Goal: Information Seeking & Learning: Learn about a topic

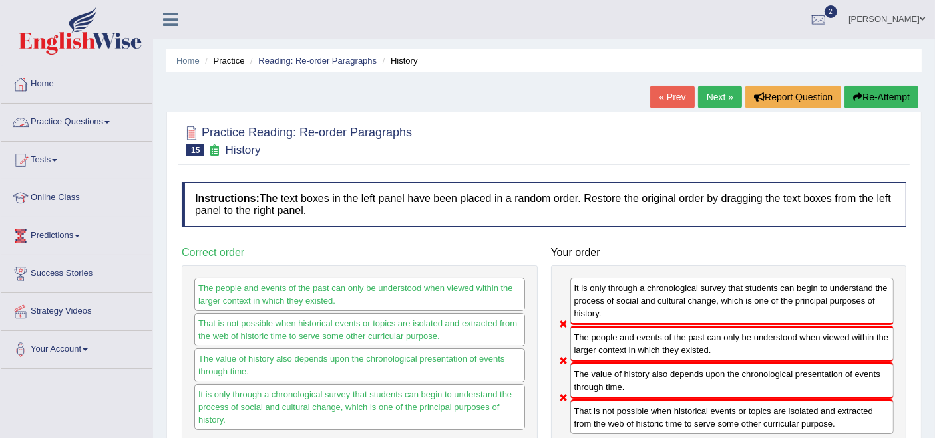
click at [66, 120] on link "Practice Questions" at bounding box center [77, 120] width 152 height 33
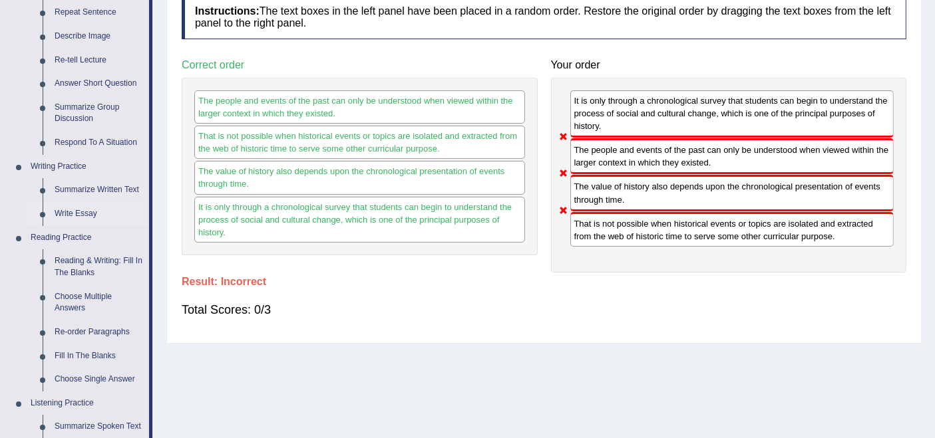
scroll to position [222, 0]
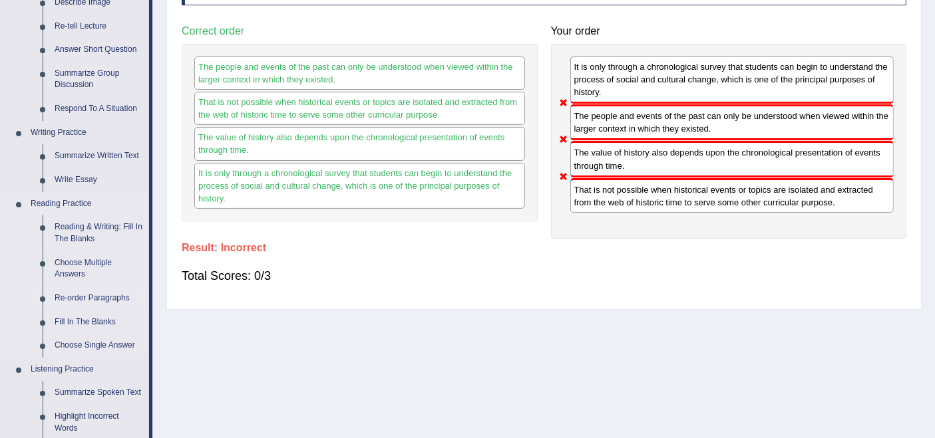
click at [87, 293] on link "Re-order Paragraphs" at bounding box center [99, 299] width 100 height 24
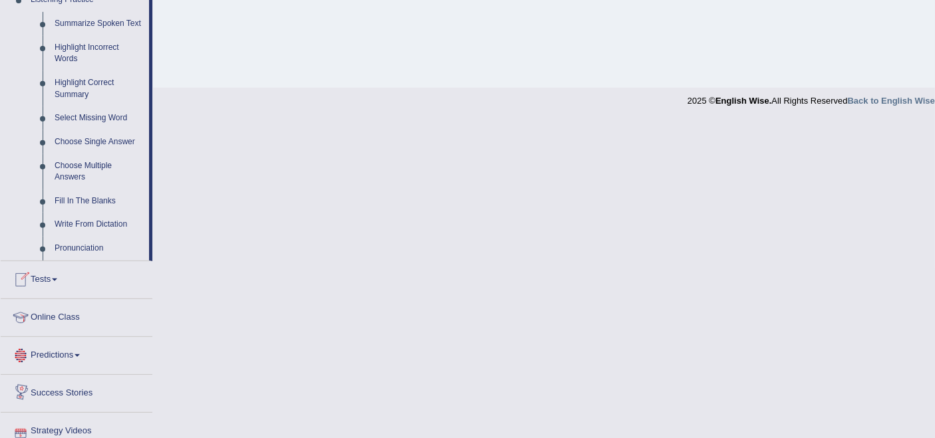
scroll to position [633, 0]
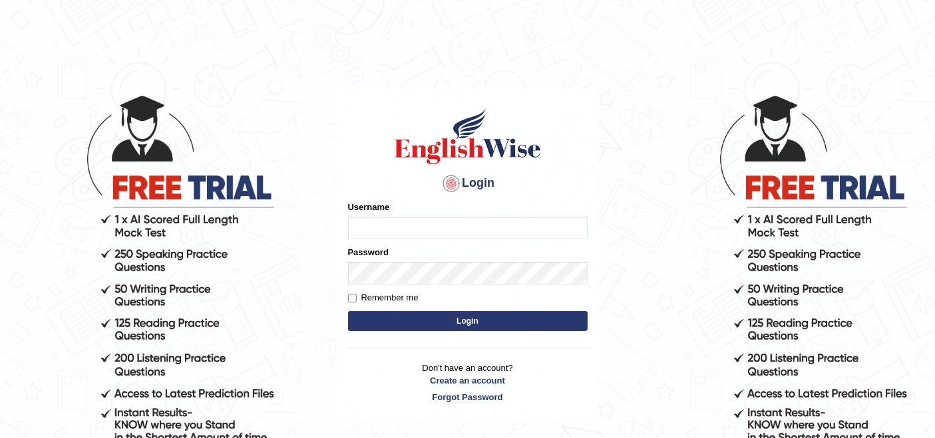
type input "rupali_australia"
click at [459, 323] on button "Login" at bounding box center [468, 321] width 240 height 20
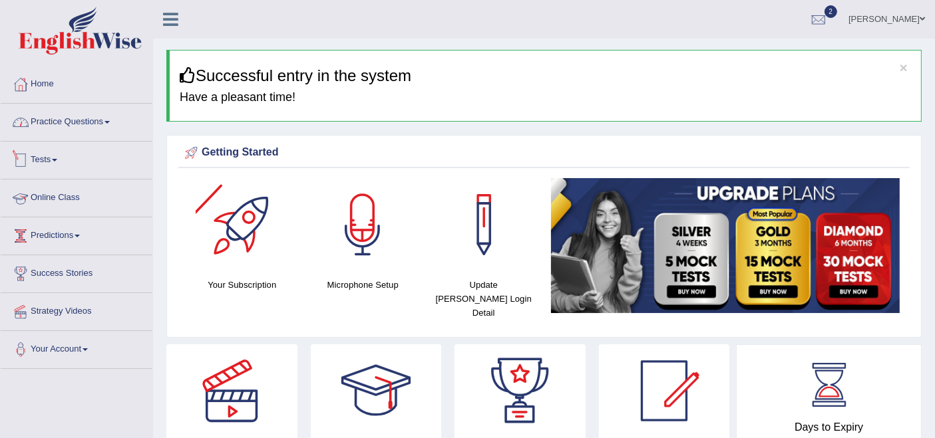
click at [61, 128] on link "Practice Questions" at bounding box center [77, 120] width 152 height 33
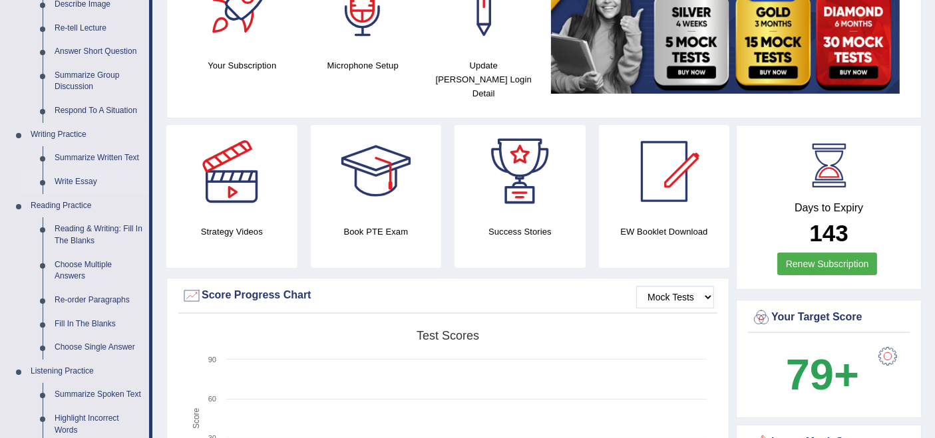
scroll to position [222, 0]
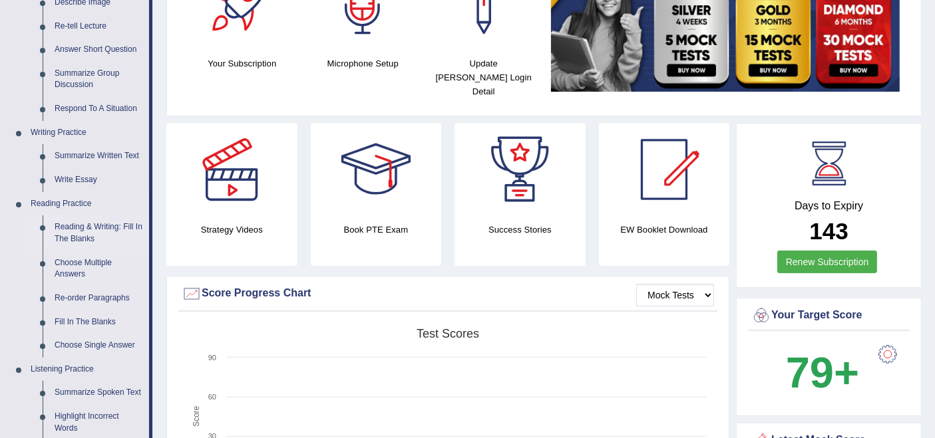
click at [77, 220] on link "Reading & Writing: Fill In The Blanks" at bounding box center [99, 233] width 100 height 35
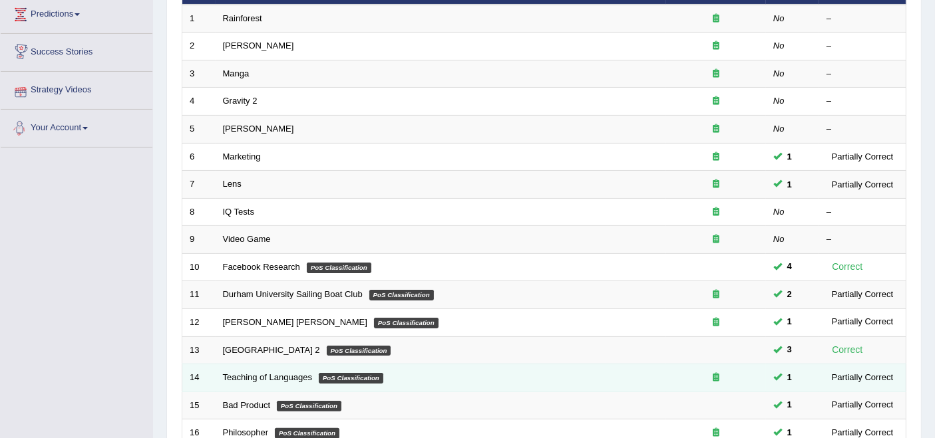
scroll to position [369, 0]
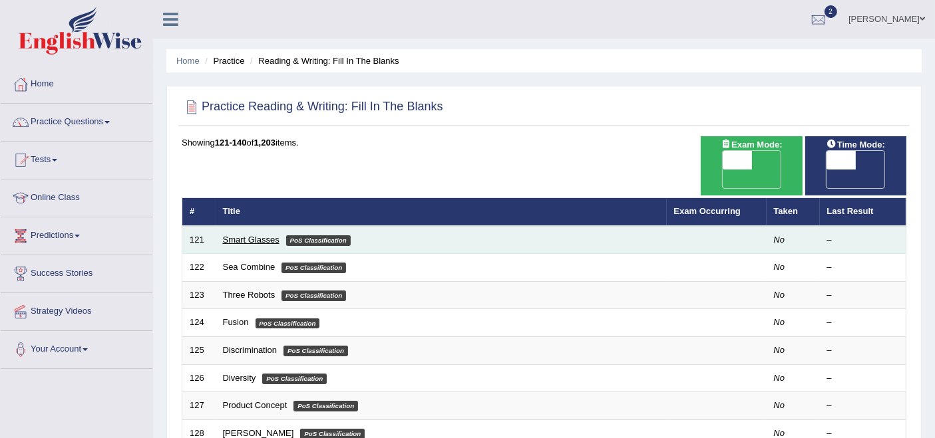
click at [245, 235] on link "Smart Glasses" at bounding box center [251, 240] width 57 height 10
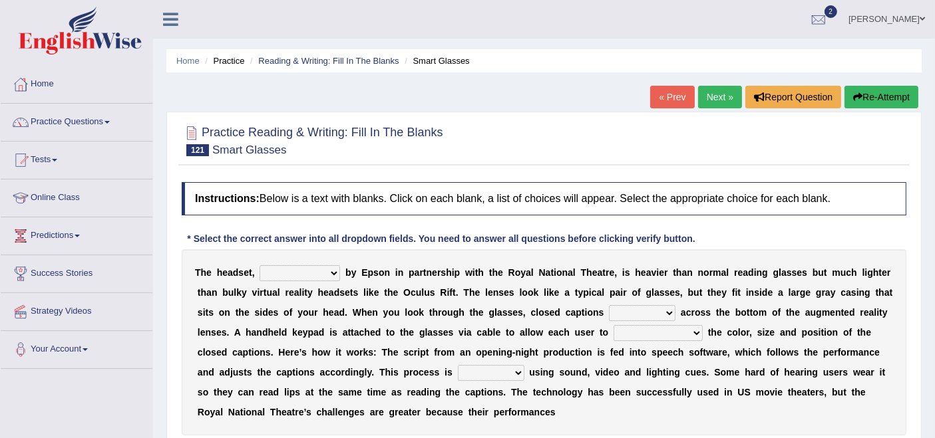
click at [331, 273] on select "expended suspended manufactured criticized" at bounding box center [299, 273] width 81 height 16
select select "manufactured"
click at [259, 265] on select "expended suspended manufactured criticized" at bounding box center [299, 273] width 81 height 16
click at [664, 311] on select "process scroll come project" at bounding box center [642, 313] width 67 height 16
click at [315, 339] on div "T h e h e a d s e t , expended suspended manufactured criticized b y E p s o n …" at bounding box center [544, 342] width 725 height 186
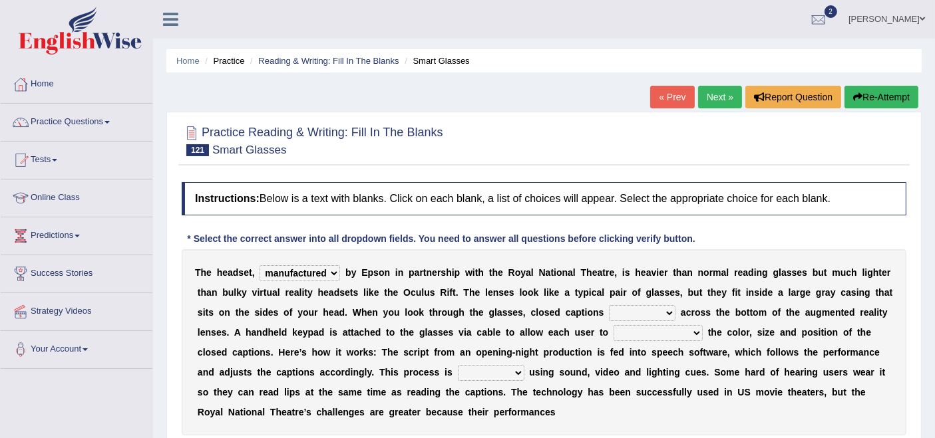
click at [684, 331] on select "capitalize particularize customize conventionalize" at bounding box center [657, 333] width 89 height 16
select select "customize"
click at [613, 325] on select "capitalize particularize customize conventionalize" at bounding box center [657, 333] width 89 height 16
click at [511, 373] on select "confined denied refined defined" at bounding box center [491, 373] width 67 height 16
select select "defined"
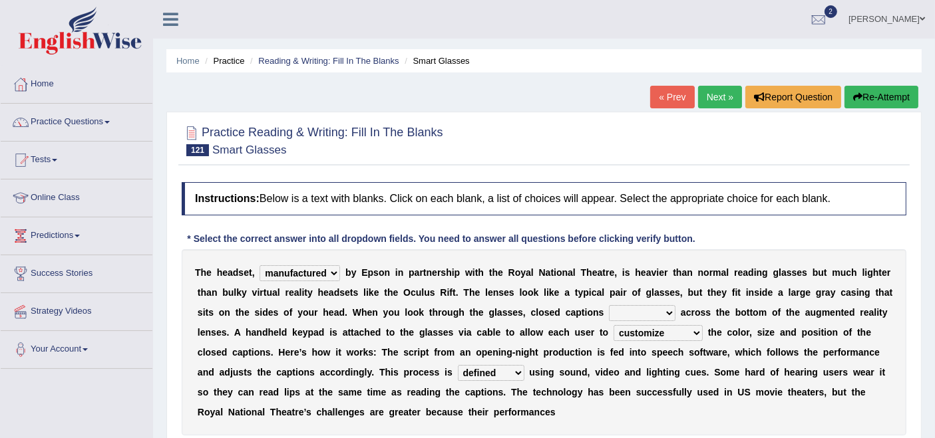
click at [458, 365] on select "confined denied refined defined" at bounding box center [491, 373] width 67 height 16
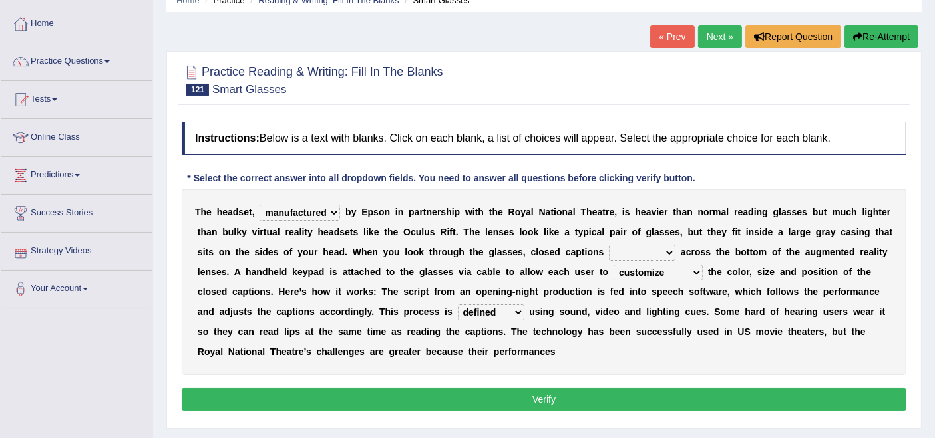
scroll to position [74, 0]
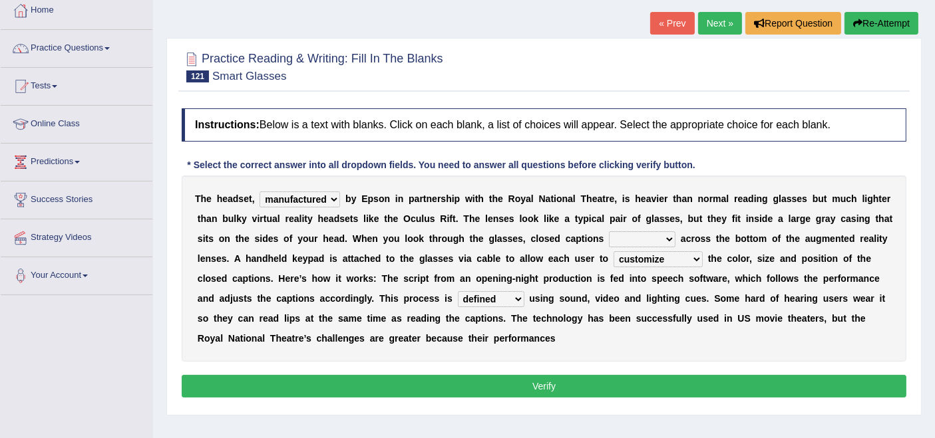
click at [514, 303] on select "confined denied refined defined" at bounding box center [491, 299] width 67 height 16
click at [599, 327] on div "T h e h e a d s e t , expended suspended manufactured criticized b y E p s o n …" at bounding box center [544, 269] width 725 height 186
click at [661, 238] on select "process scroll come project" at bounding box center [642, 240] width 67 height 16
select select "come"
click at [609, 232] on select "process scroll come project" at bounding box center [642, 240] width 67 height 16
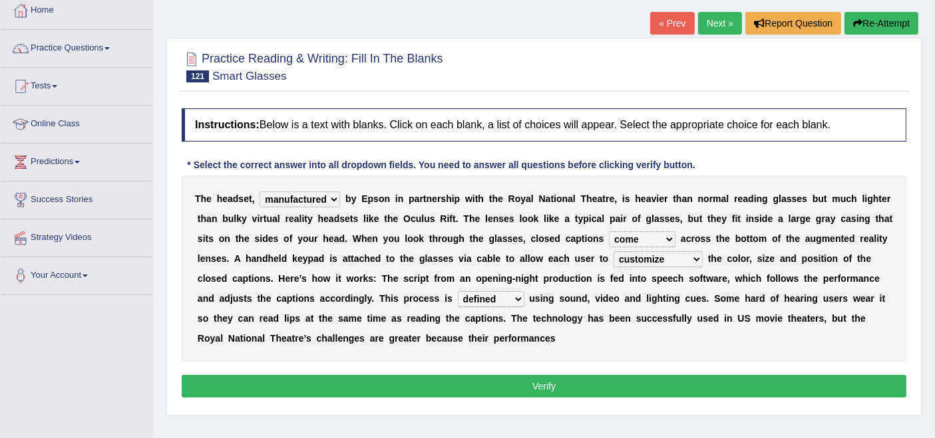
click at [528, 385] on button "Verify" at bounding box center [544, 386] width 725 height 23
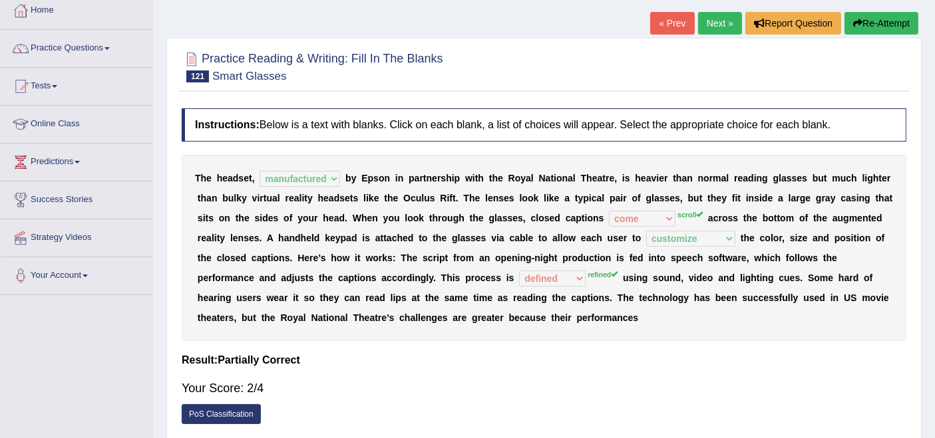
click at [872, 31] on button "Re-Attempt" at bounding box center [881, 23] width 74 height 23
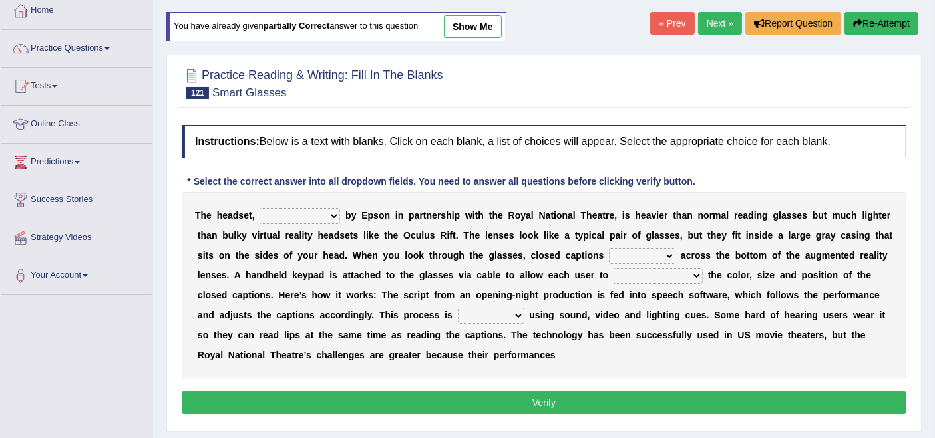
click at [667, 248] on select "process scroll come project" at bounding box center [642, 256] width 67 height 16
click at [707, 29] on link "Next »" at bounding box center [720, 23] width 44 height 23
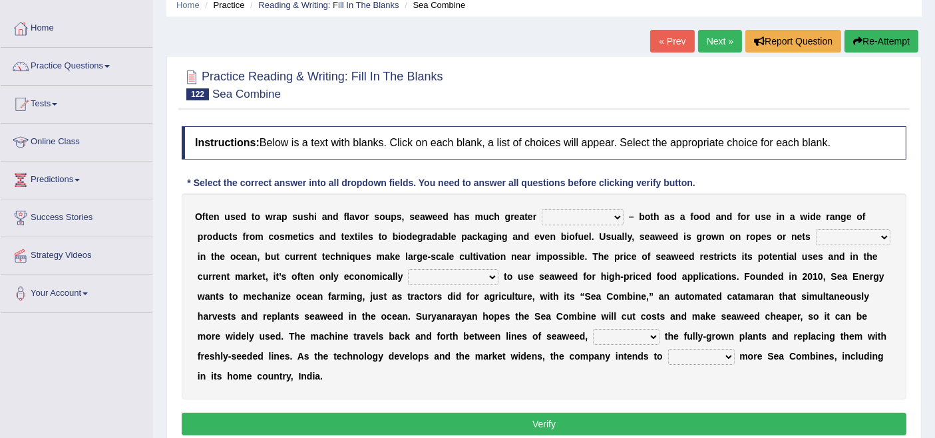
scroll to position [148, 0]
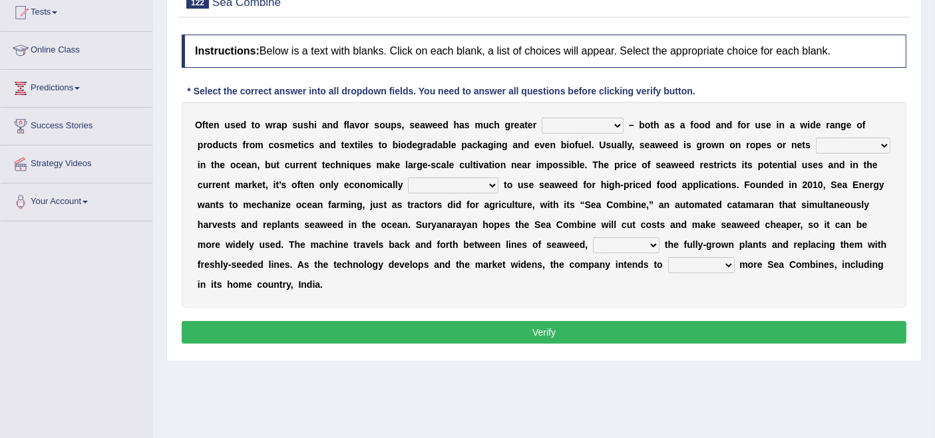
click at [613, 126] on select "spatial consequential initial potential" at bounding box center [583, 126] width 82 height 16
click at [542, 118] on select "spatial consequential initial potential" at bounding box center [583, 126] width 82 height 16
click at [591, 120] on select "spatial consequential initial potential" at bounding box center [583, 126] width 82 height 16
select select "potential"
click at [542, 118] on select "spatial consequential initial potential" at bounding box center [583, 126] width 82 height 16
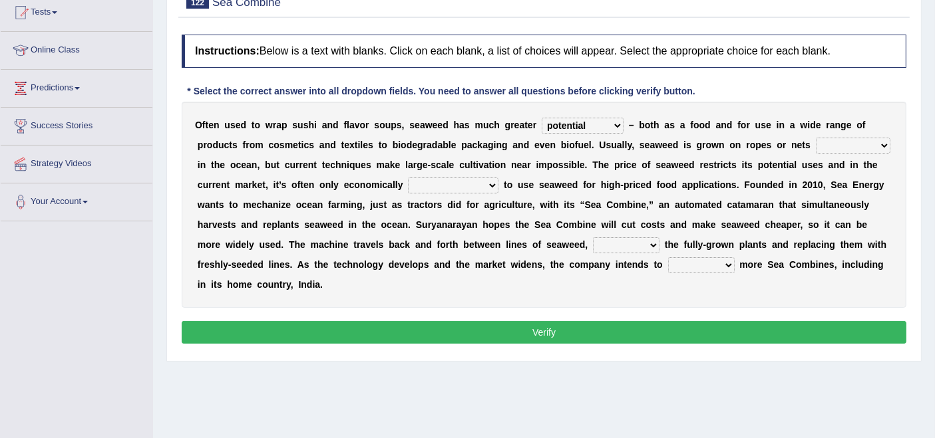
click at [867, 148] on select "purchased suspended transcended amended" at bounding box center [853, 146] width 75 height 16
select select "suspended"
click at [816, 138] on select "purchased suspended transcended amended" at bounding box center [853, 146] width 75 height 16
click at [490, 187] on select "convertible predictable comprehensible viable" at bounding box center [453, 186] width 90 height 16
click at [586, 243] on b "," at bounding box center [586, 245] width 3 height 11
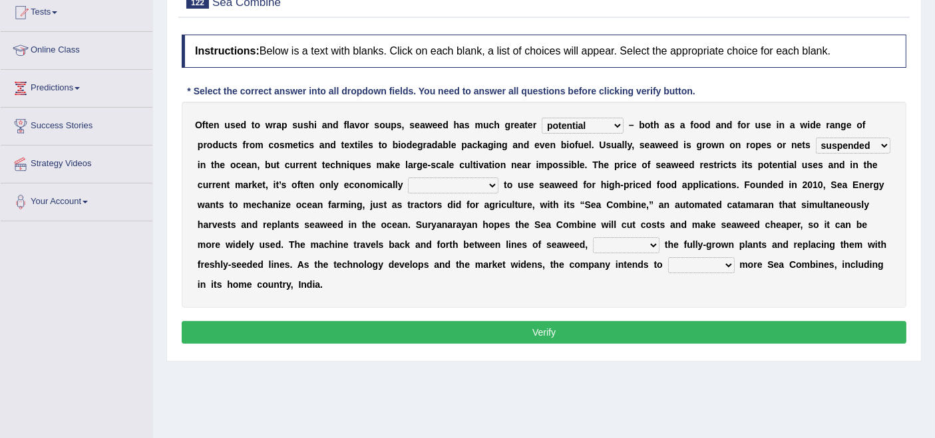
click at [641, 246] on select "planting disposing harvesting seeding" at bounding box center [626, 246] width 67 height 16
click at [593, 238] on select "planting disposing harvesting seeding" at bounding box center [626, 246] width 67 height 16
click at [628, 238] on select "planting disposing harvesting seeding" at bounding box center [626, 246] width 67 height 16
select select "harvesting"
click at [593, 238] on select "planting disposing harvesting seeding" at bounding box center [626, 246] width 67 height 16
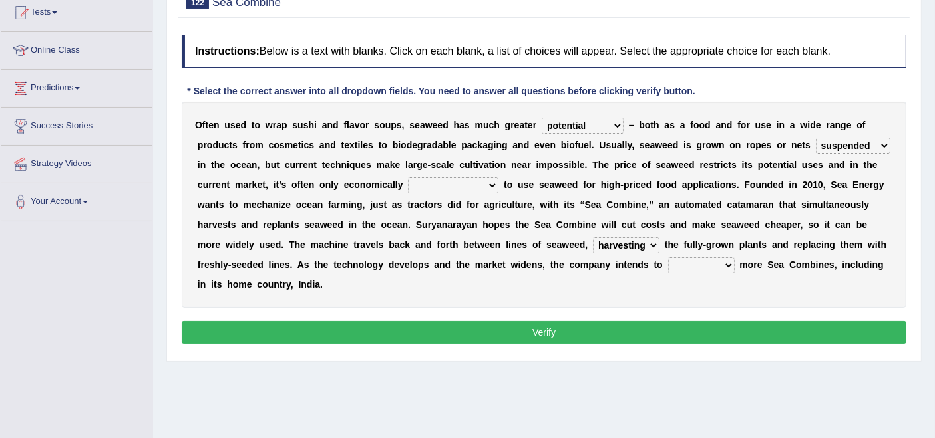
click at [717, 266] on select "replace employ deploy recycle" at bounding box center [701, 265] width 67 height 16
select select "deploy"
click at [668, 257] on select "replace employ deploy recycle" at bounding box center [701, 265] width 67 height 16
click at [474, 189] on select "convertible predictable comprehensible viable" at bounding box center [453, 186] width 90 height 16
select select "viable"
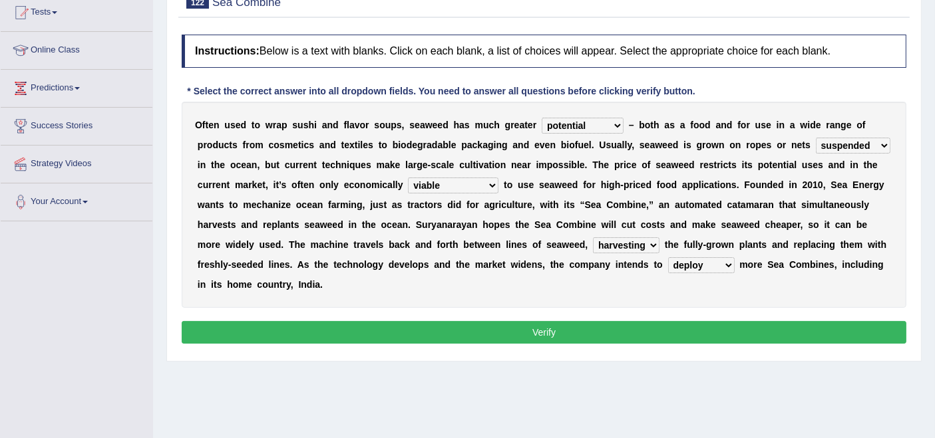
click at [408, 178] on select "convertible predictable comprehensible viable" at bounding box center [453, 186] width 90 height 16
click at [424, 328] on button "Verify" at bounding box center [544, 332] width 725 height 23
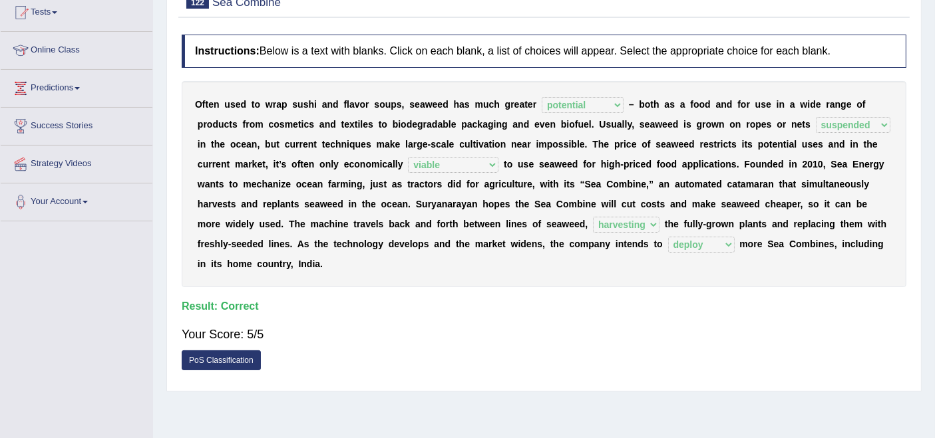
click at [405, 166] on div "O f t e n u s e d t o w r a p s u s h i a n d f l a v o r s o u p s , s e a w e…" at bounding box center [544, 184] width 725 height 206
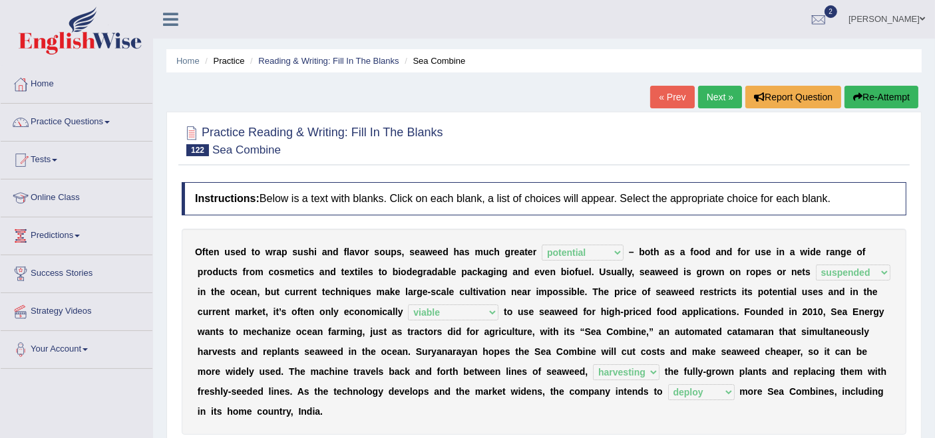
scroll to position [0, 0]
click at [718, 91] on link "Next »" at bounding box center [720, 97] width 44 height 23
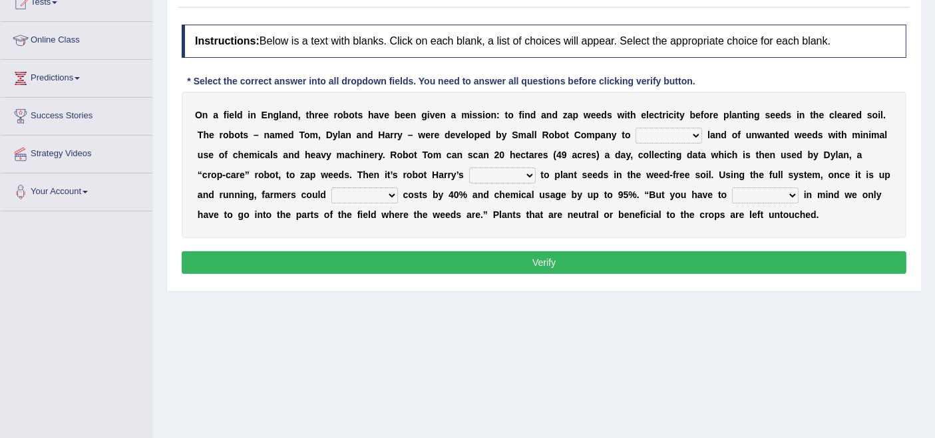
click at [695, 132] on select "rid rip rig cultivate" at bounding box center [668, 136] width 67 height 16
select select "cultivate"
click at [635, 128] on select "rid rip rig cultivate" at bounding box center [668, 136] width 67 height 16
click at [524, 174] on select "turn field luck homeland" at bounding box center [502, 176] width 67 height 16
select select "field"
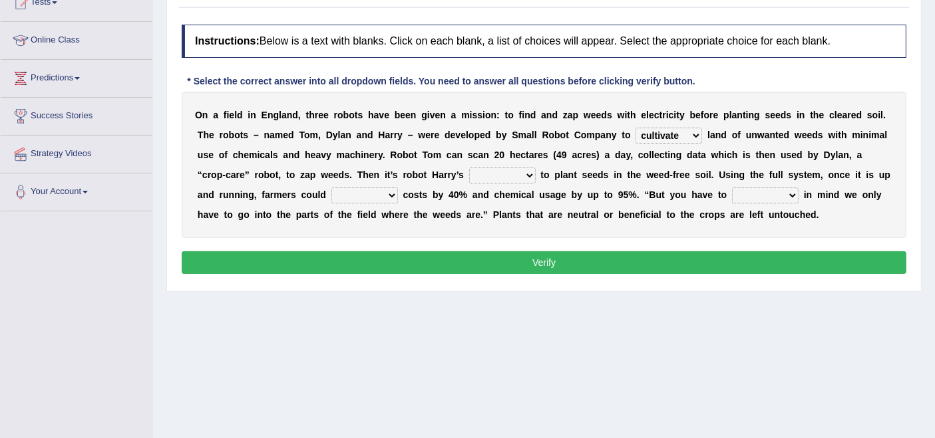
click at [469, 168] on select "turn field luck homeland" at bounding box center [502, 176] width 67 height 16
click at [375, 192] on select "reduce deduce distribute Increase" at bounding box center [364, 196] width 67 height 16
select select "reduce"
click at [331, 188] on select "reduce deduce distribute Increase" at bounding box center [364, 196] width 67 height 16
click at [782, 194] on select "bear catch flee bend" at bounding box center [765, 196] width 67 height 16
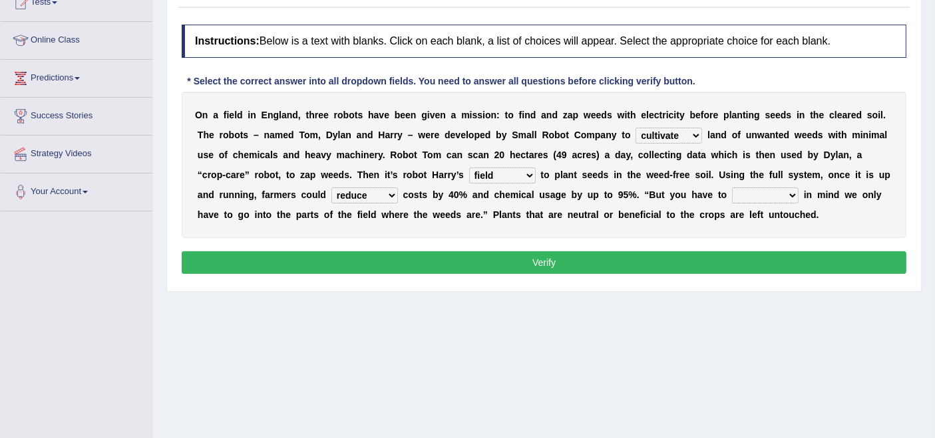
click at [538, 222] on div "O n a f i e l d i n E n g l a n d , t h r e e r o b o t s h a v e b e e n g i v…" at bounding box center [544, 165] width 725 height 146
click at [786, 191] on select "bear catch flee bend" at bounding box center [765, 196] width 67 height 16
select select "bear"
click at [732, 188] on select "bear catch flee bend" at bounding box center [765, 196] width 67 height 16
click at [409, 261] on button "Verify" at bounding box center [544, 262] width 725 height 23
